Goal: Information Seeking & Learning: Learn about a topic

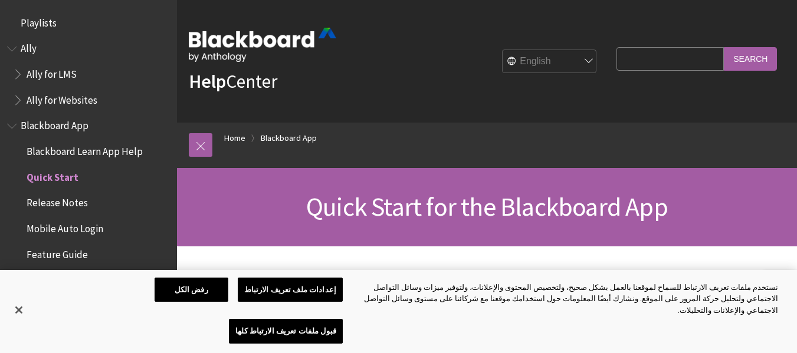
scroll to position [150, 0]
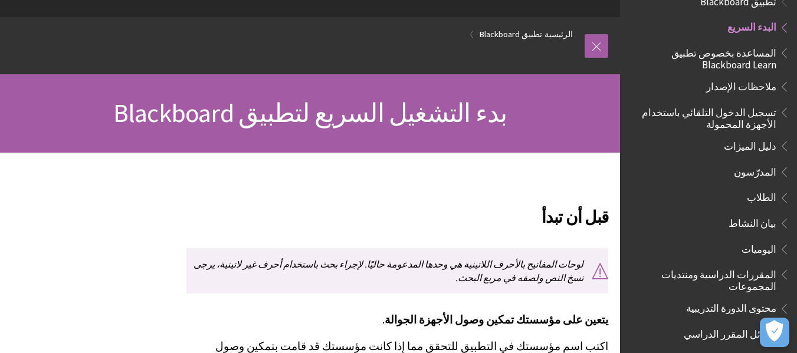
scroll to position [47, 0]
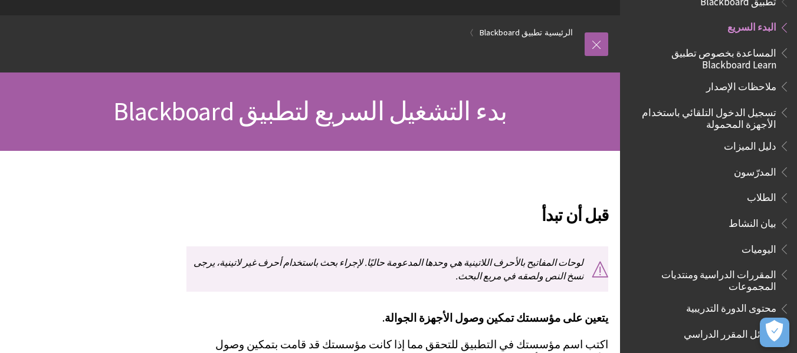
click at [749, 176] on span "المدرّسون" at bounding box center [755, 170] width 42 height 16
click at [552, 31] on link "الرئيسية" at bounding box center [558, 32] width 28 height 15
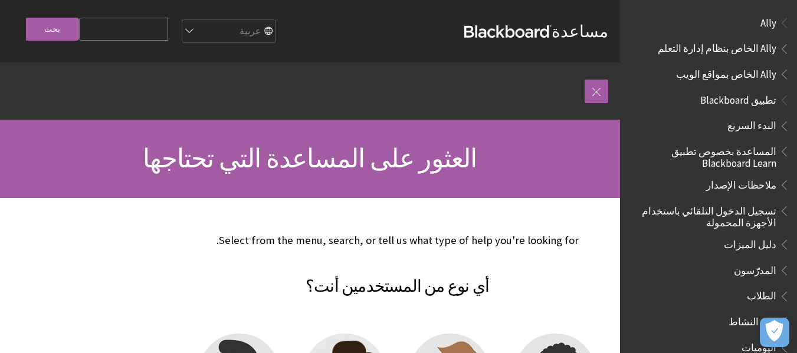
click at [509, 35] on strong "Blackboard" at bounding box center [507, 31] width 87 height 12
click at [596, 92] on link at bounding box center [597, 92] width 24 height 24
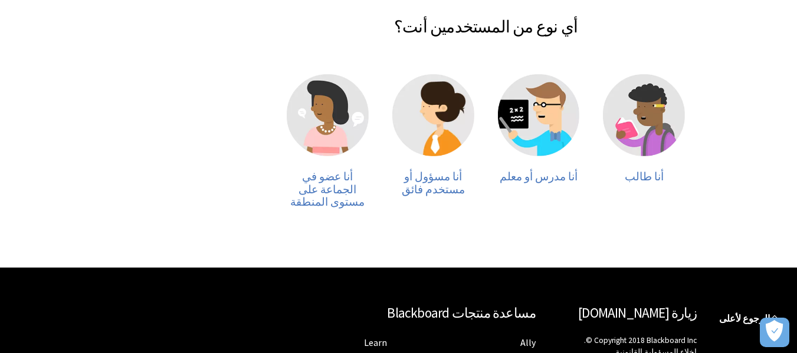
scroll to position [283, 0]
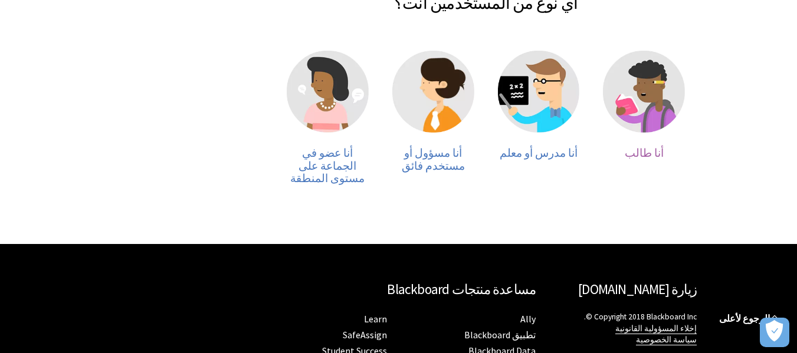
click at [641, 156] on span "أنا طالب" at bounding box center [644, 153] width 39 height 14
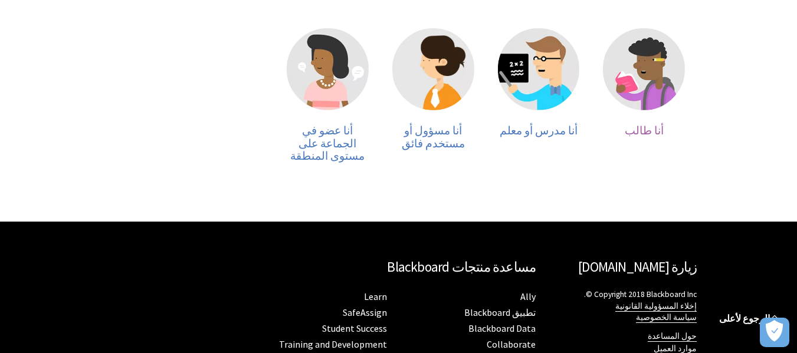
scroll to position [307, 0]
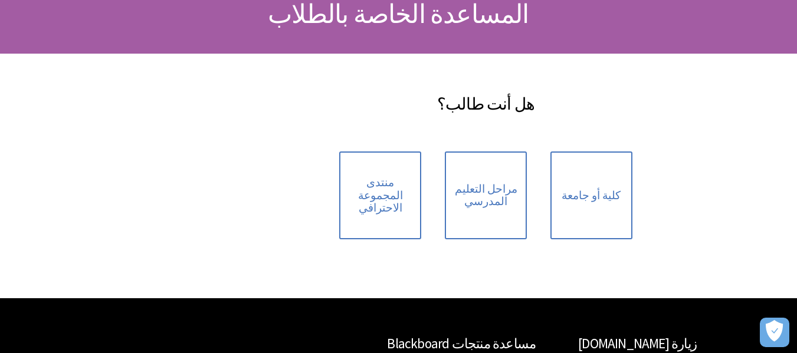
scroll to position [146, 0]
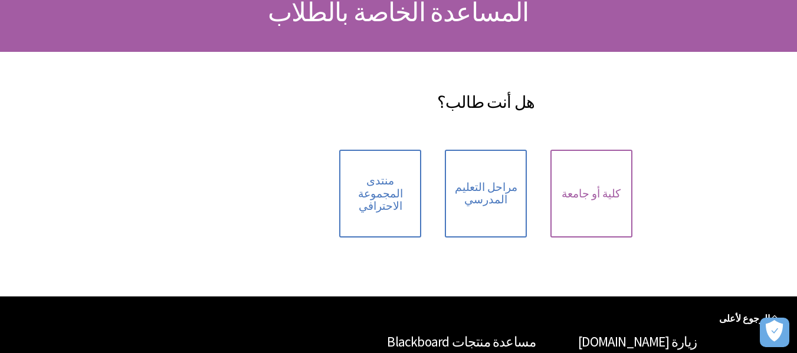
click at [571, 206] on link "كلية أو جامعة" at bounding box center [591, 194] width 82 height 88
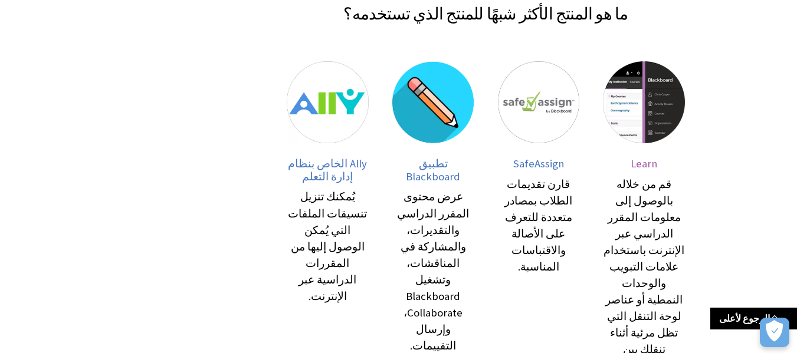
scroll to position [236, 0]
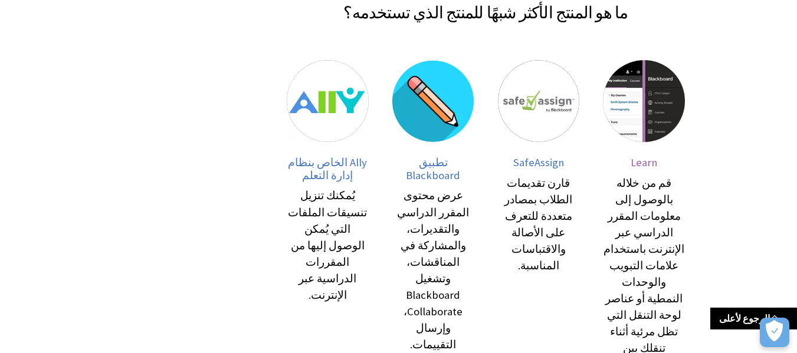
click at [648, 163] on span "Learn" at bounding box center [644, 163] width 27 height 14
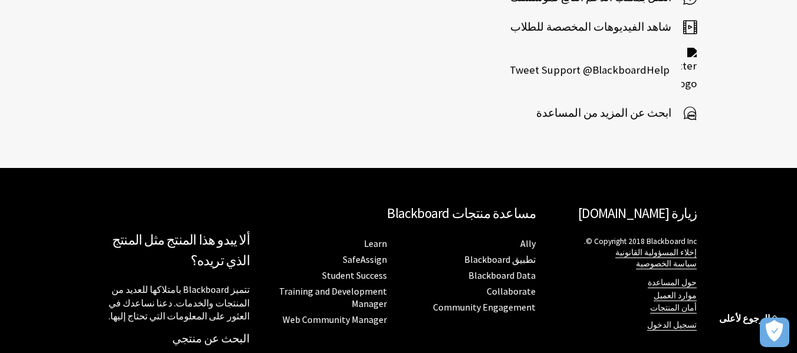
scroll to position [1547, 1]
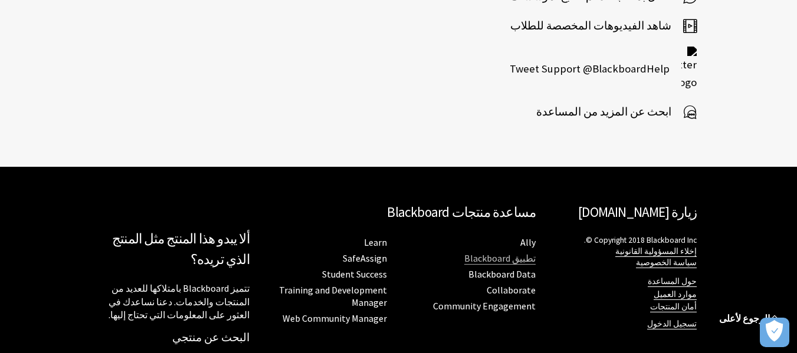
click at [517, 252] on link "تطبيق Blackboard" at bounding box center [499, 258] width 71 height 12
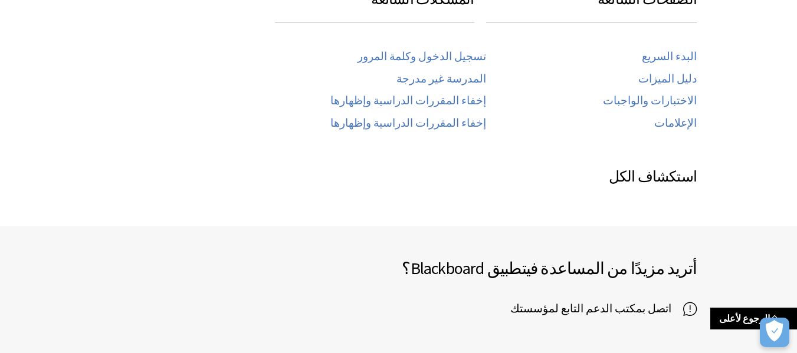
scroll to position [637, 0]
